Goal: Transaction & Acquisition: Purchase product/service

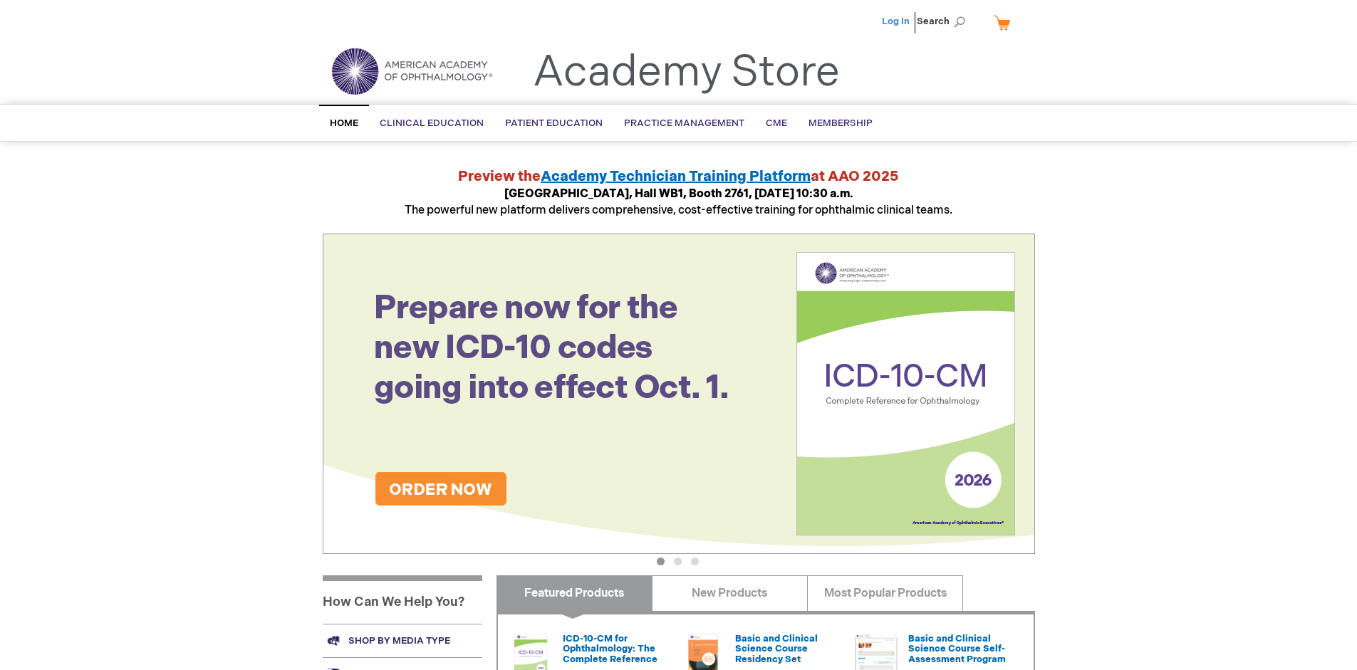
click at [897, 21] on link "Log In" at bounding box center [896, 21] width 28 height 11
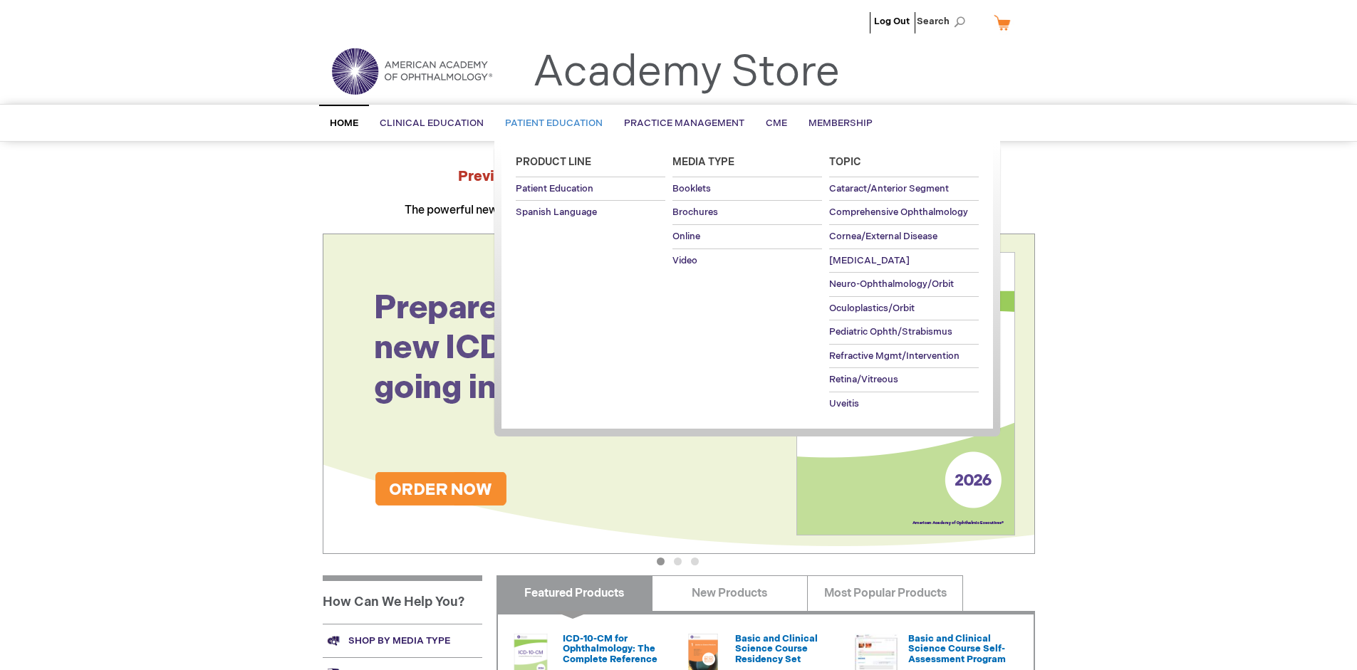
click at [550, 123] on span "Patient Education" at bounding box center [554, 123] width 98 height 11
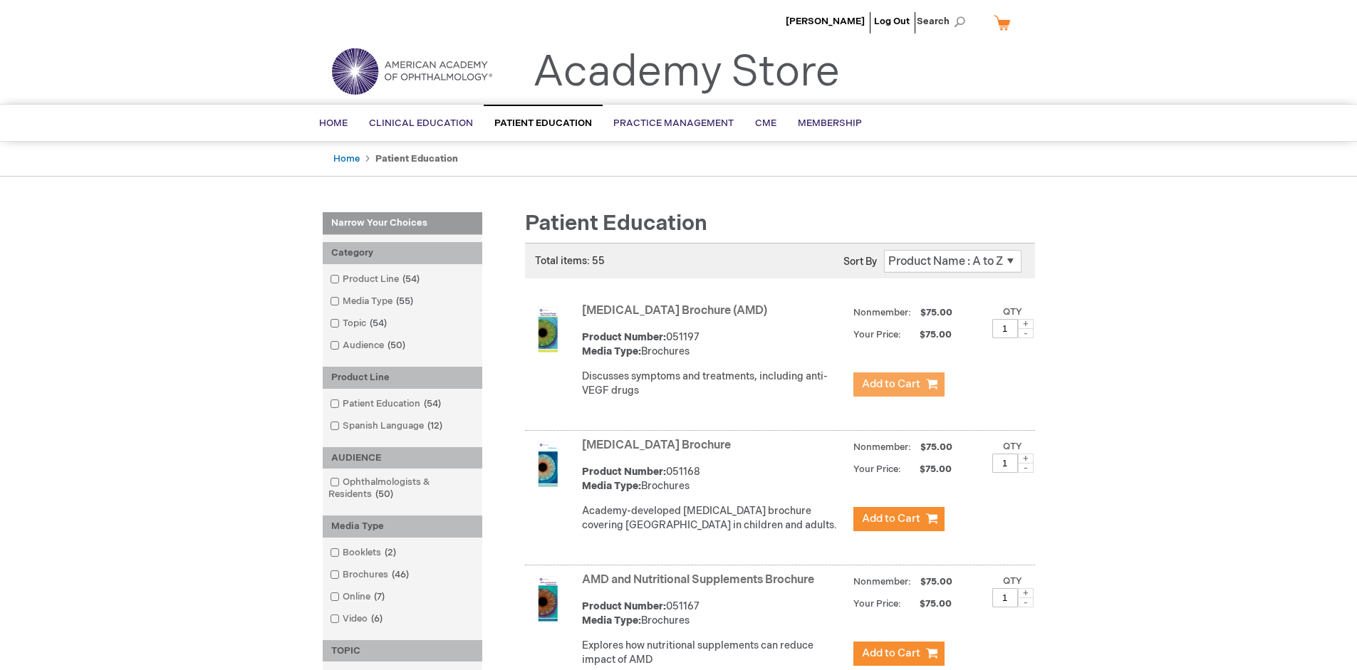
click at [898, 385] on span "Add to Cart" at bounding box center [891, 385] width 58 height 14
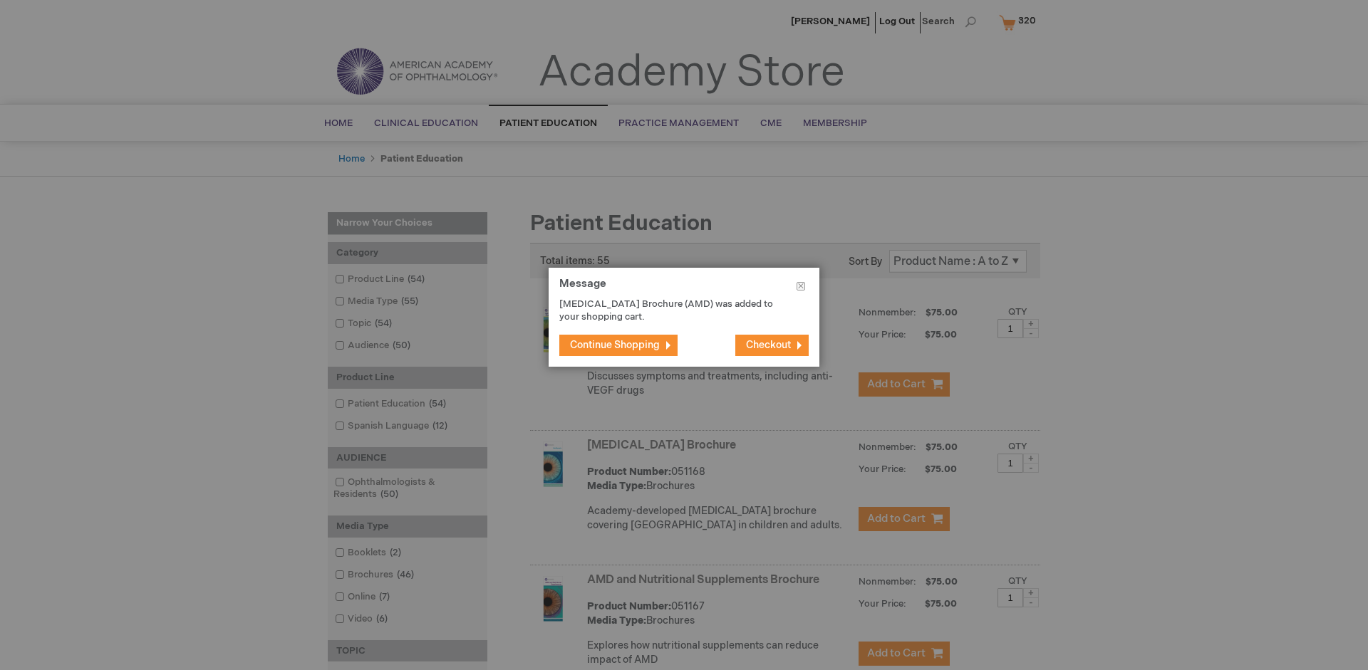
click at [615, 345] on span "Continue Shopping" at bounding box center [615, 345] width 90 height 12
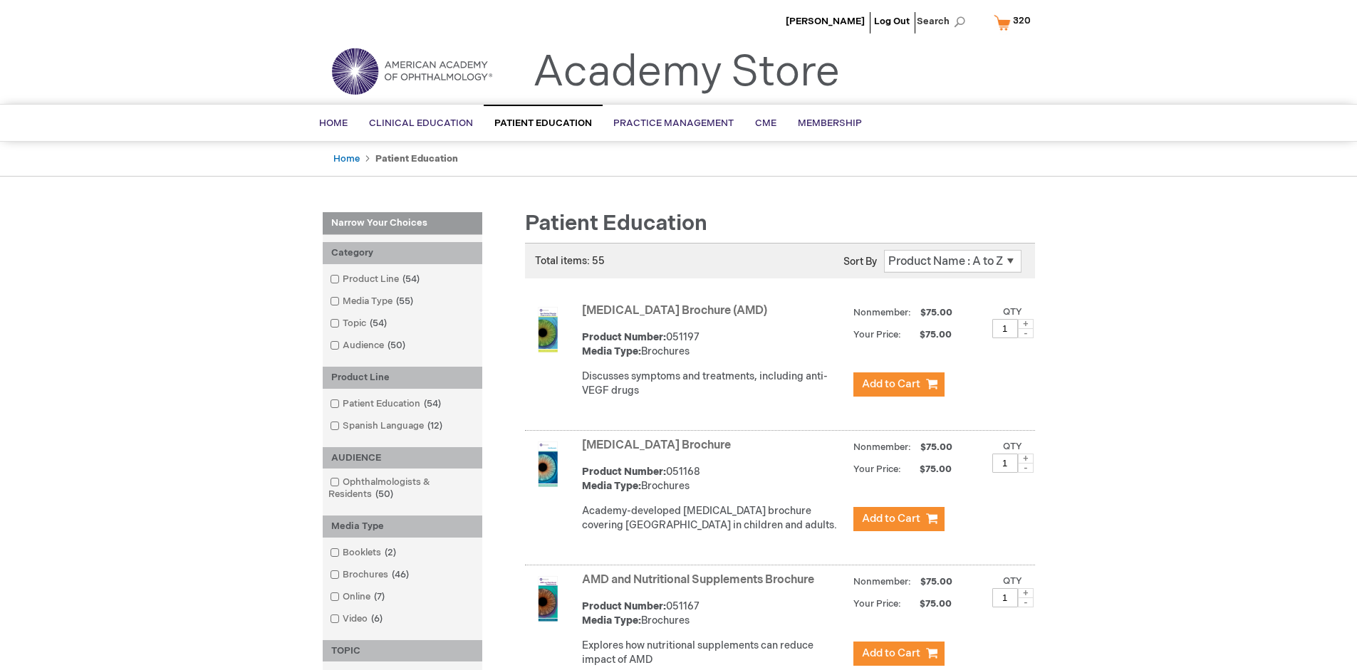
click at [701, 587] on link "AMD and Nutritional Supplements Brochure" at bounding box center [698, 580] width 232 height 14
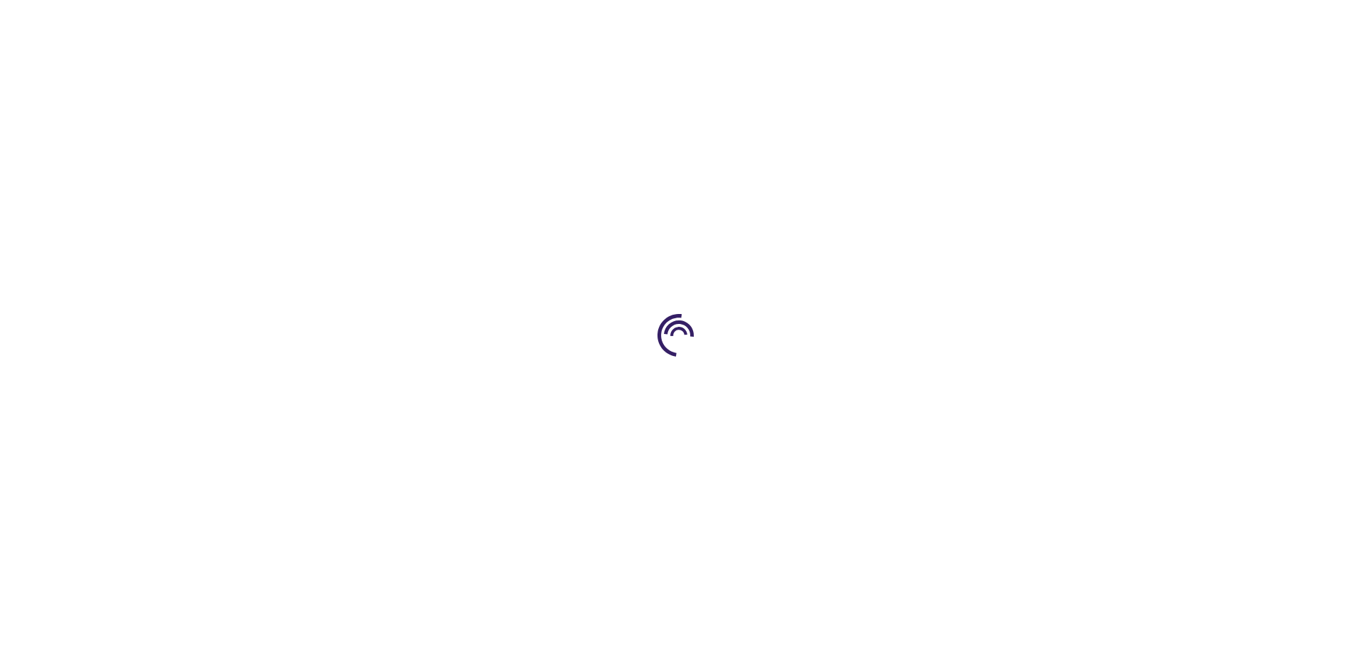
type input "1"
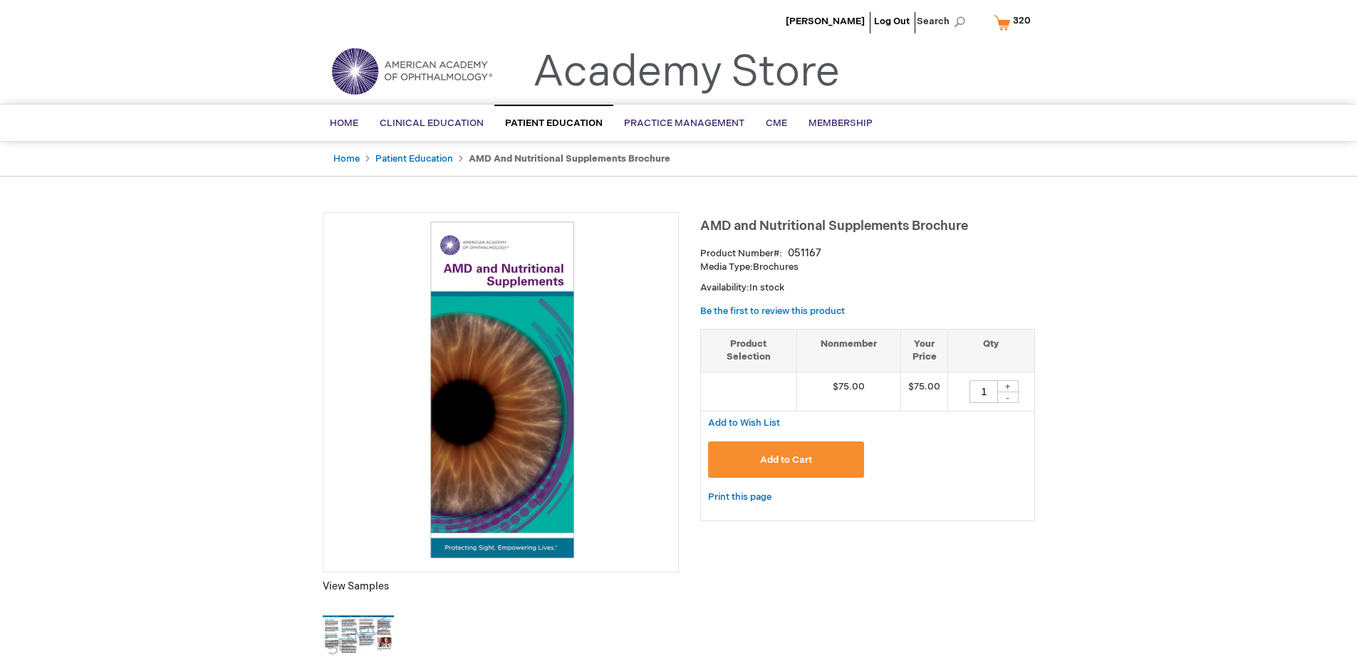
click at [786, 459] on span "Add to Cart" at bounding box center [786, 459] width 52 height 11
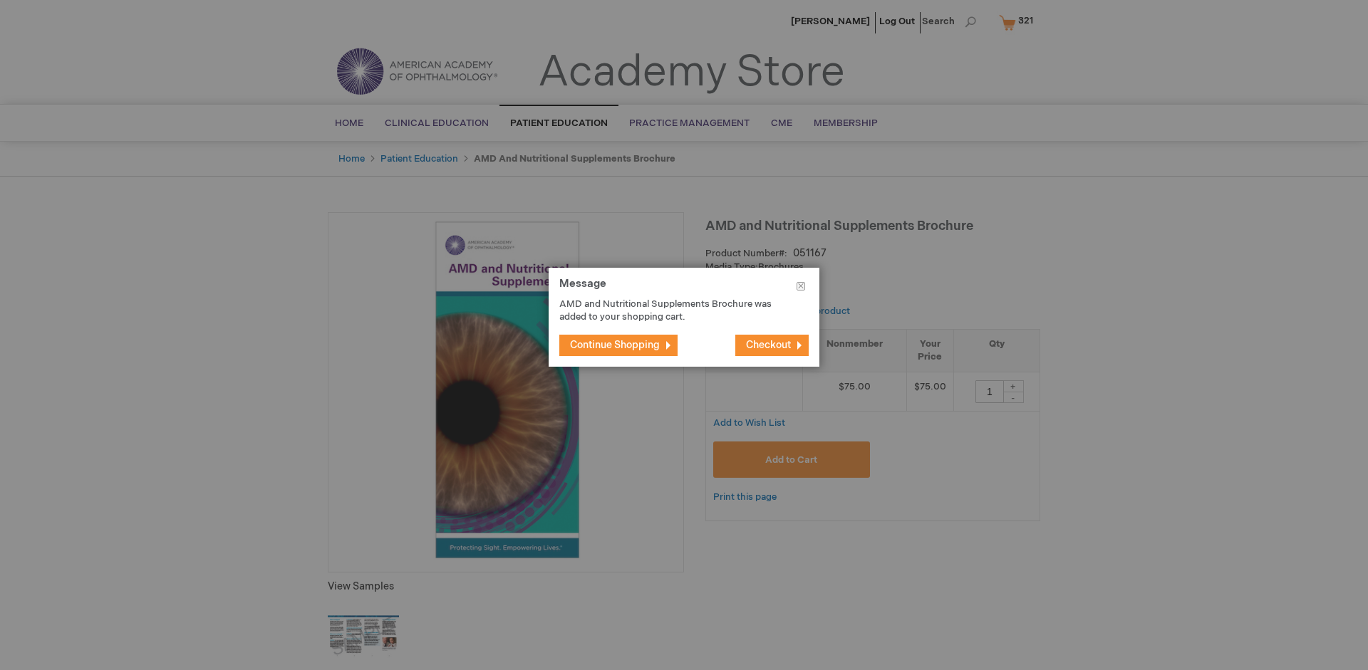
click at [615, 345] on span "Continue Shopping" at bounding box center [615, 345] width 90 height 12
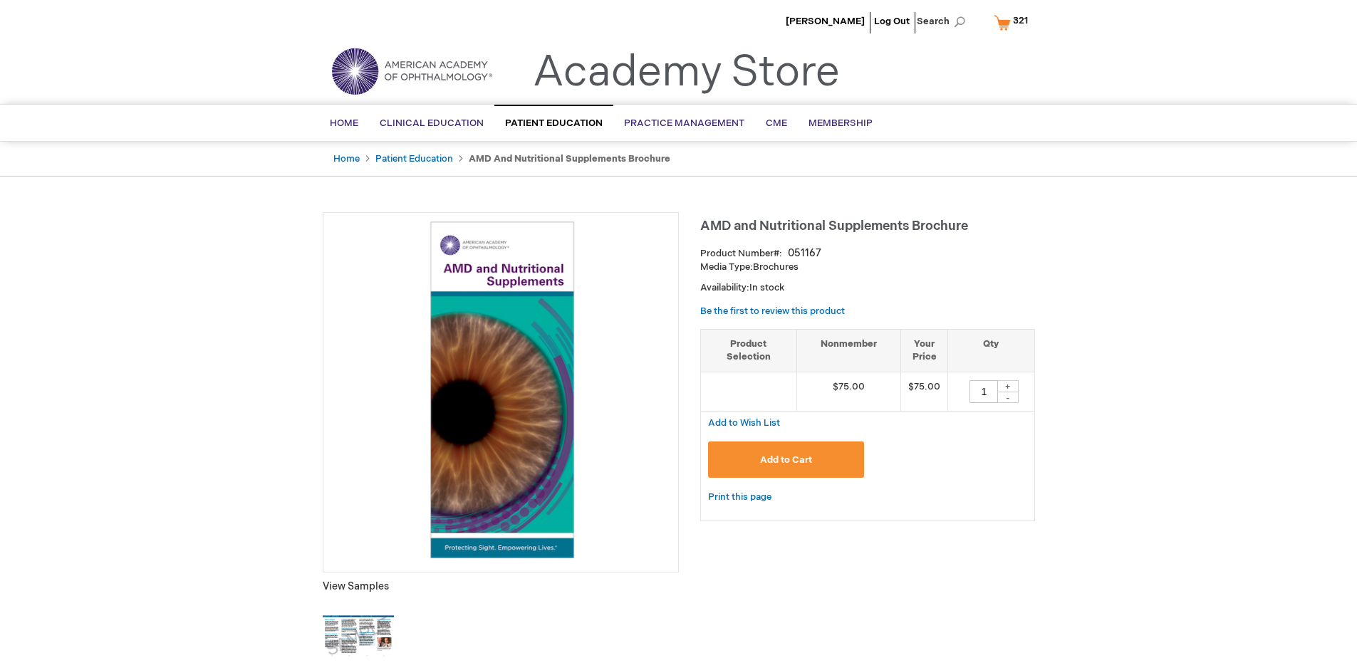
click at [1013, 22] on span "321" at bounding box center [1020, 20] width 15 height 11
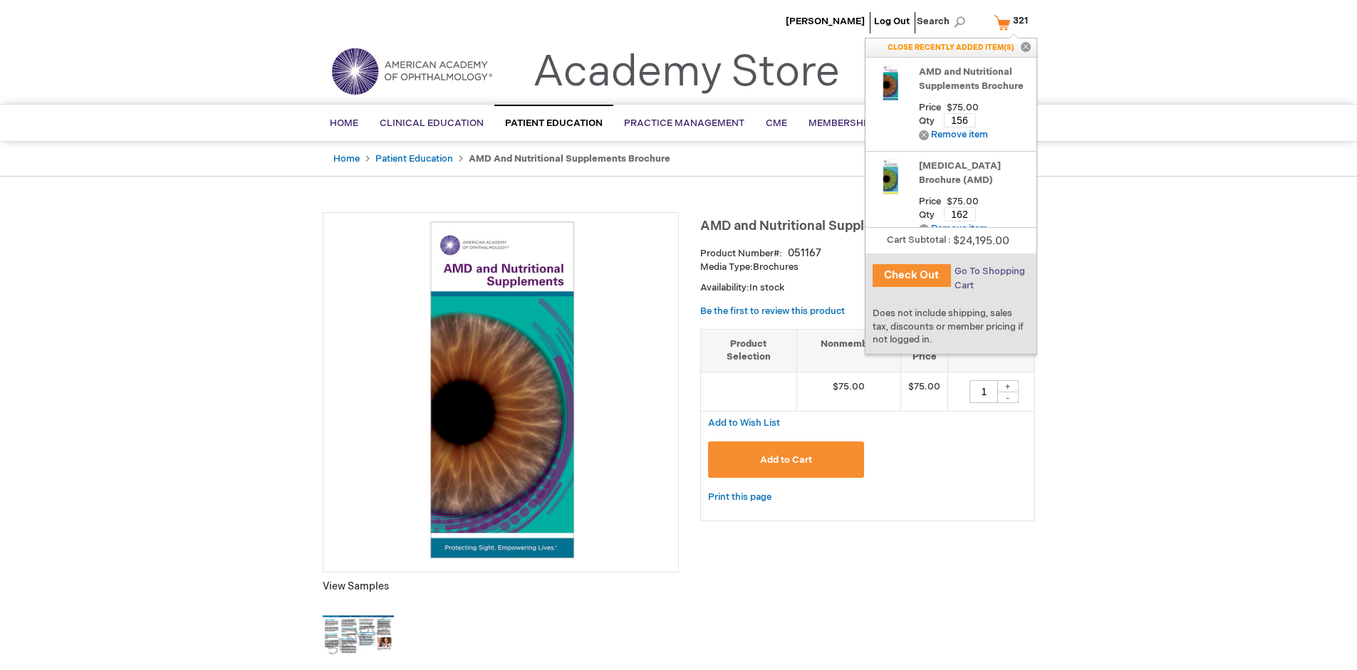
click at [988, 271] on span "Go To Shopping Cart" at bounding box center [989, 279] width 71 height 26
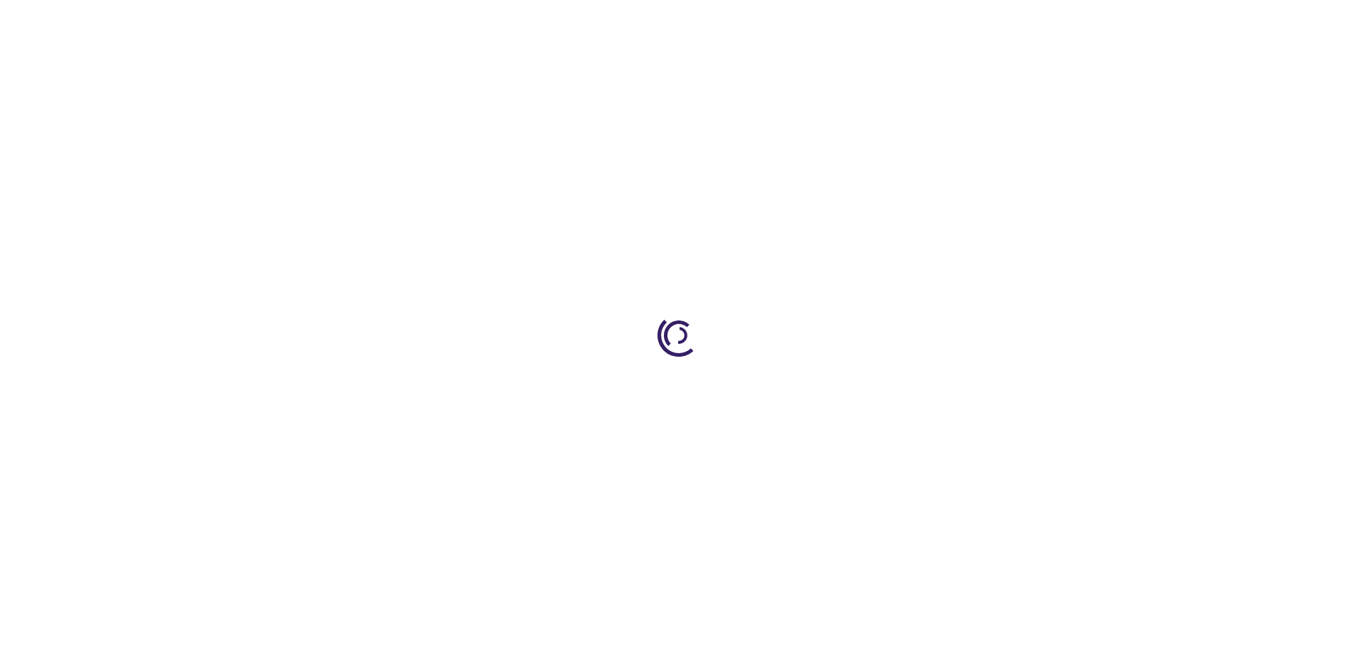
select select "US"
select select "41"
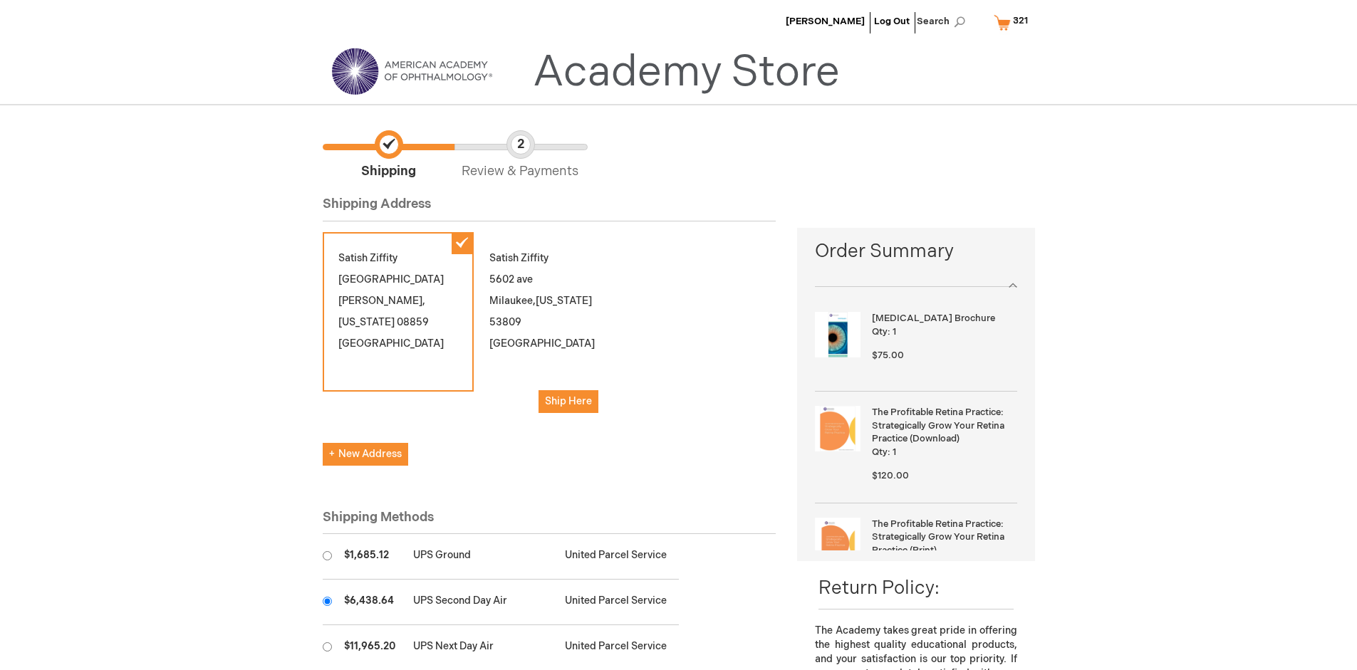
click at [327, 601] on input "radio" at bounding box center [327, 601] width 9 height 9
